Goal: Information Seeking & Learning: Learn about a topic

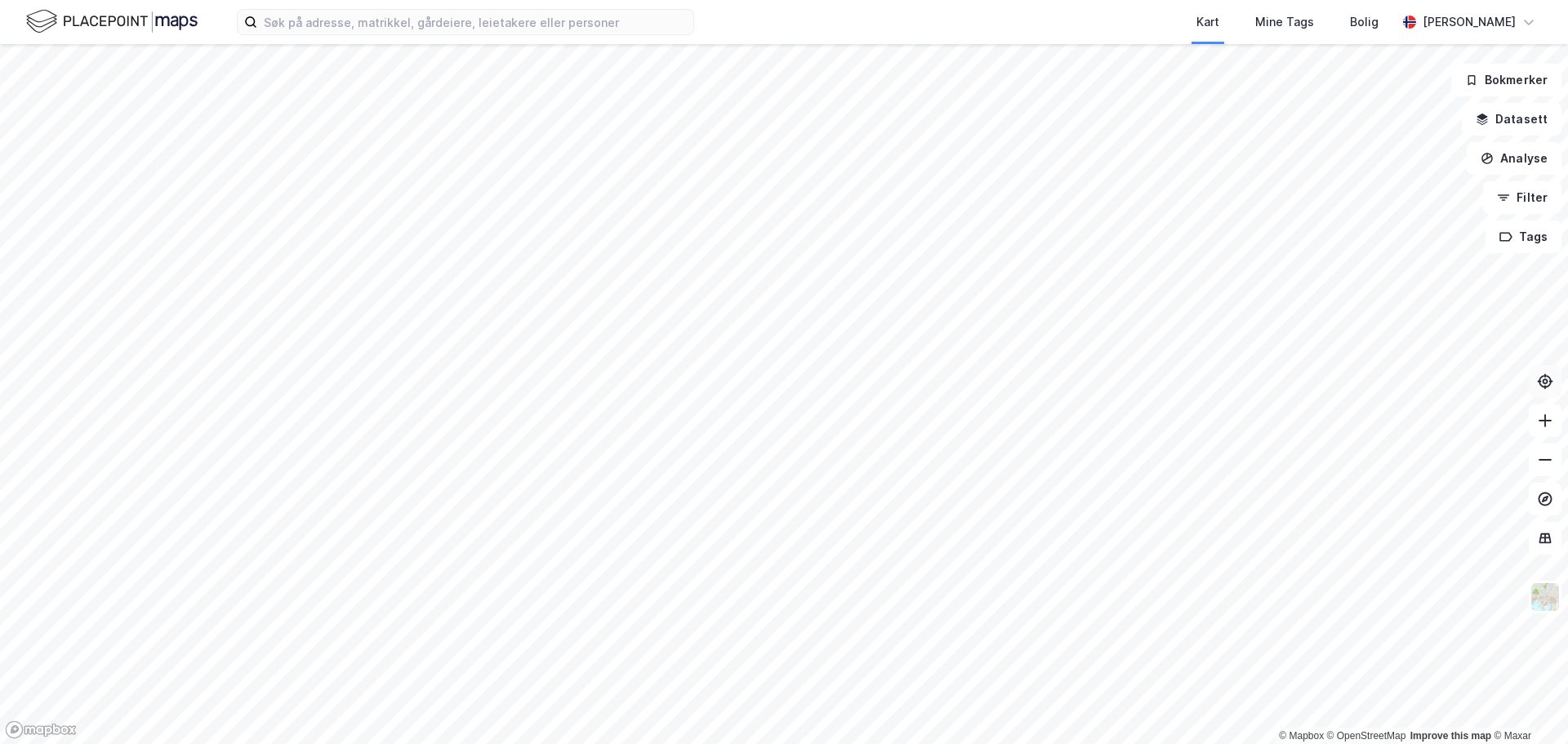
click at [1548, 387] on icon at bounding box center [1545, 381] width 17 height 17
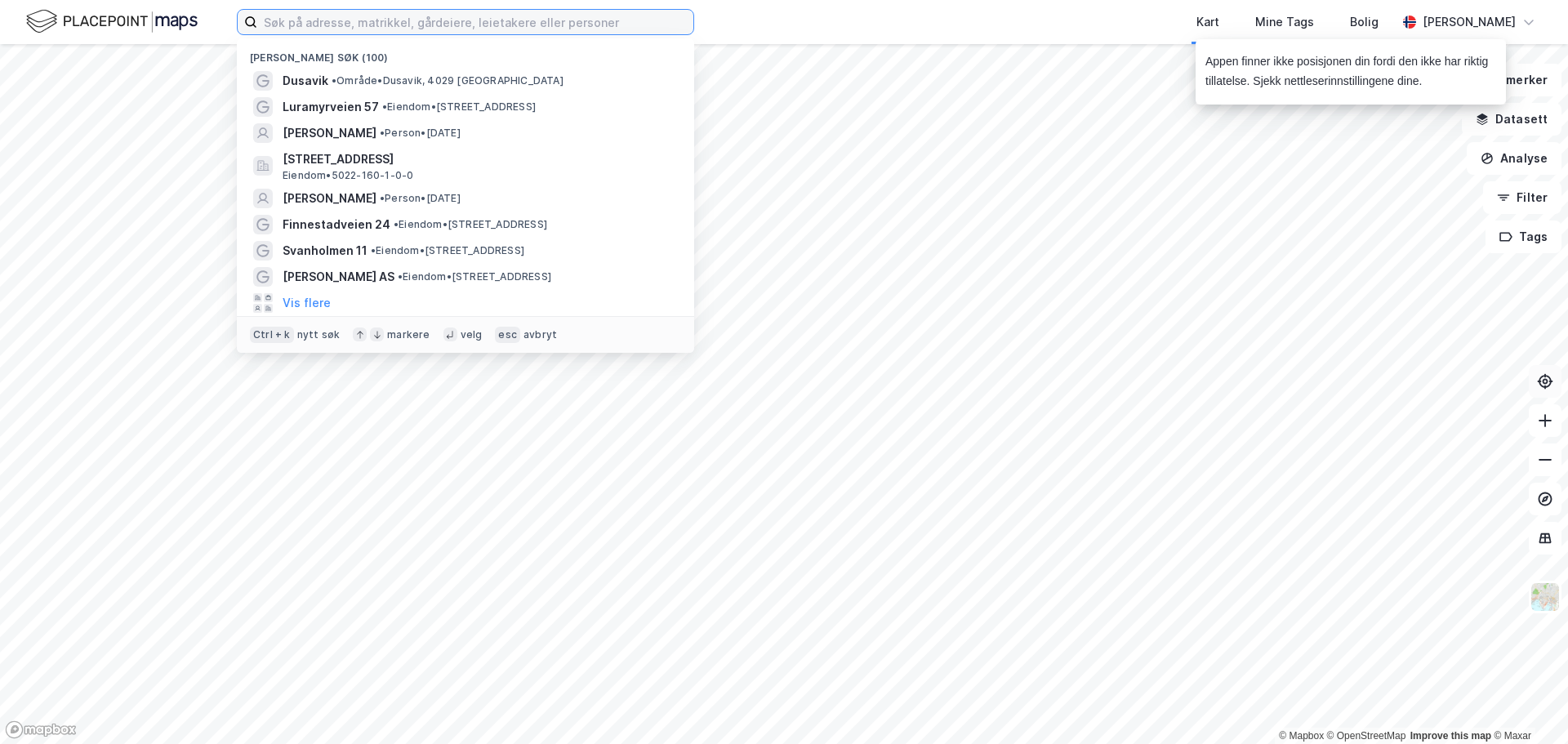
click at [343, 24] on input at bounding box center [475, 22] width 436 height 25
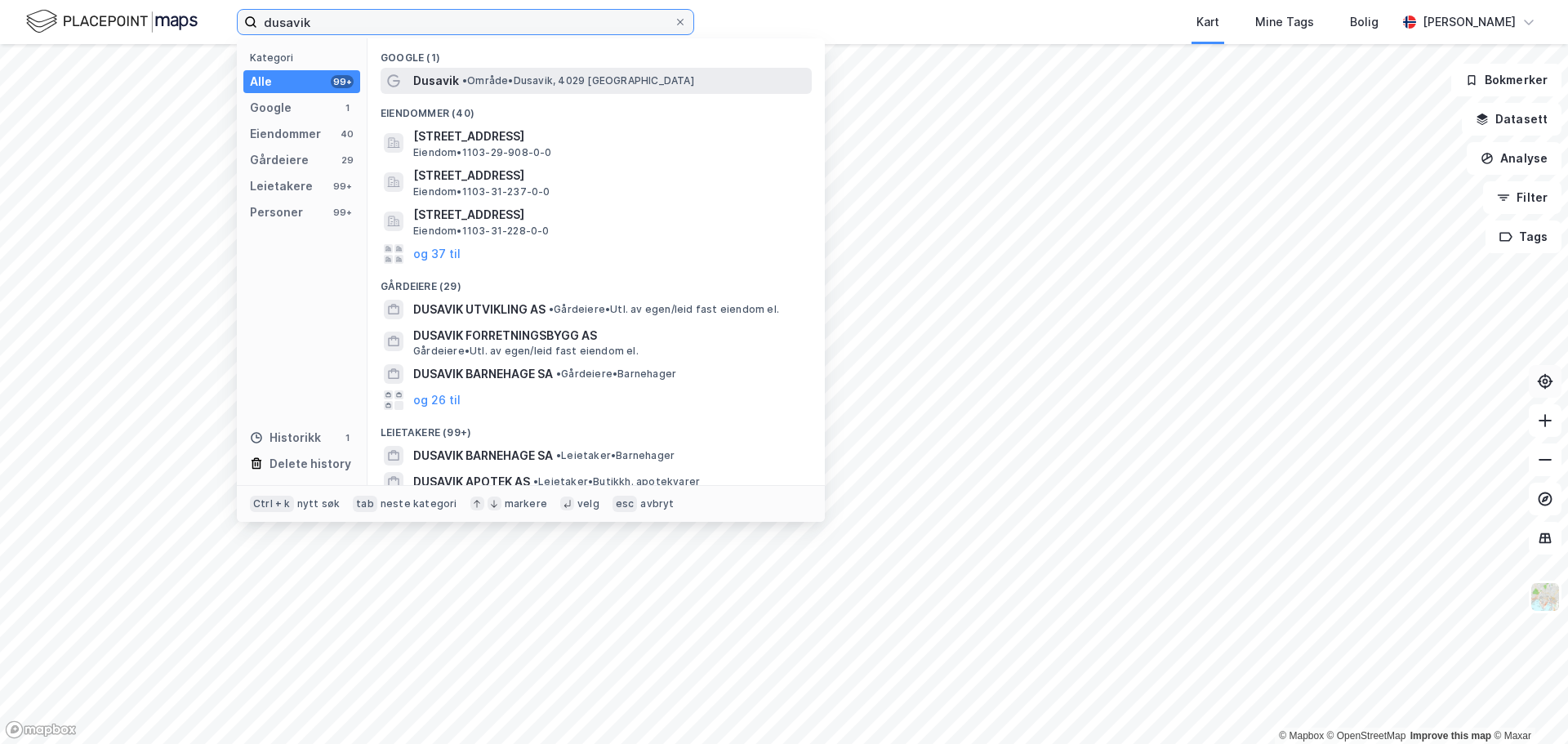
type input "dusavik"
click at [451, 84] on span "Dusavik" at bounding box center [436, 81] width 46 height 19
